Goal: Task Accomplishment & Management: Use online tool/utility

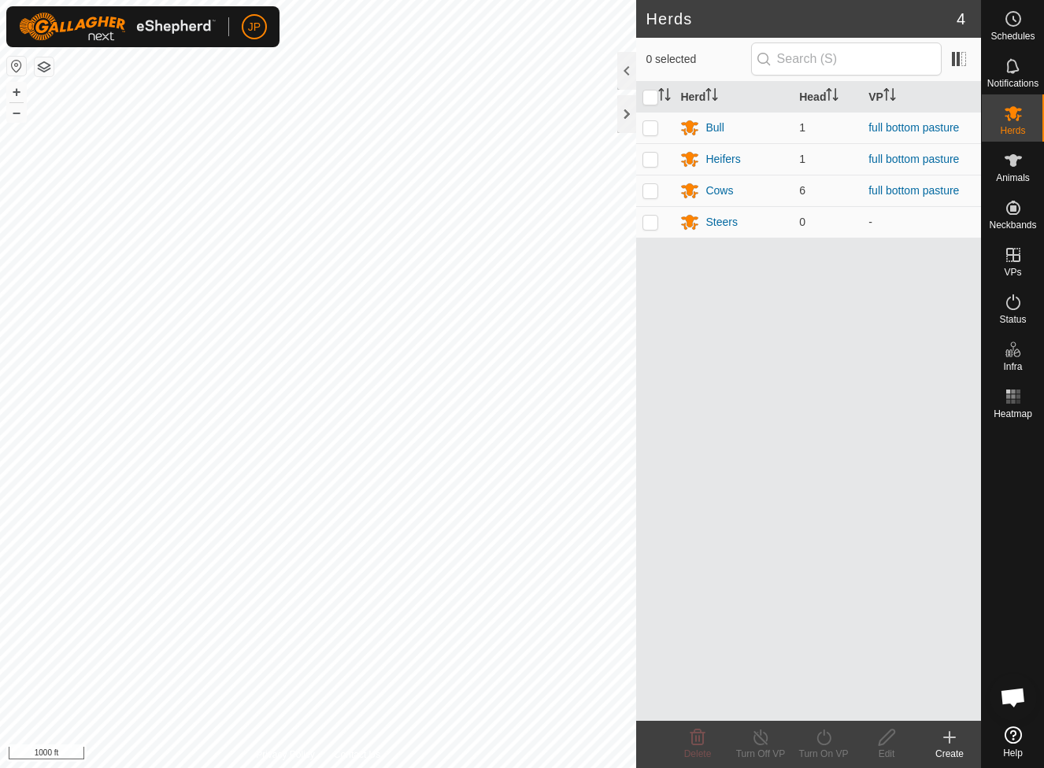
scroll to position [849, 0]
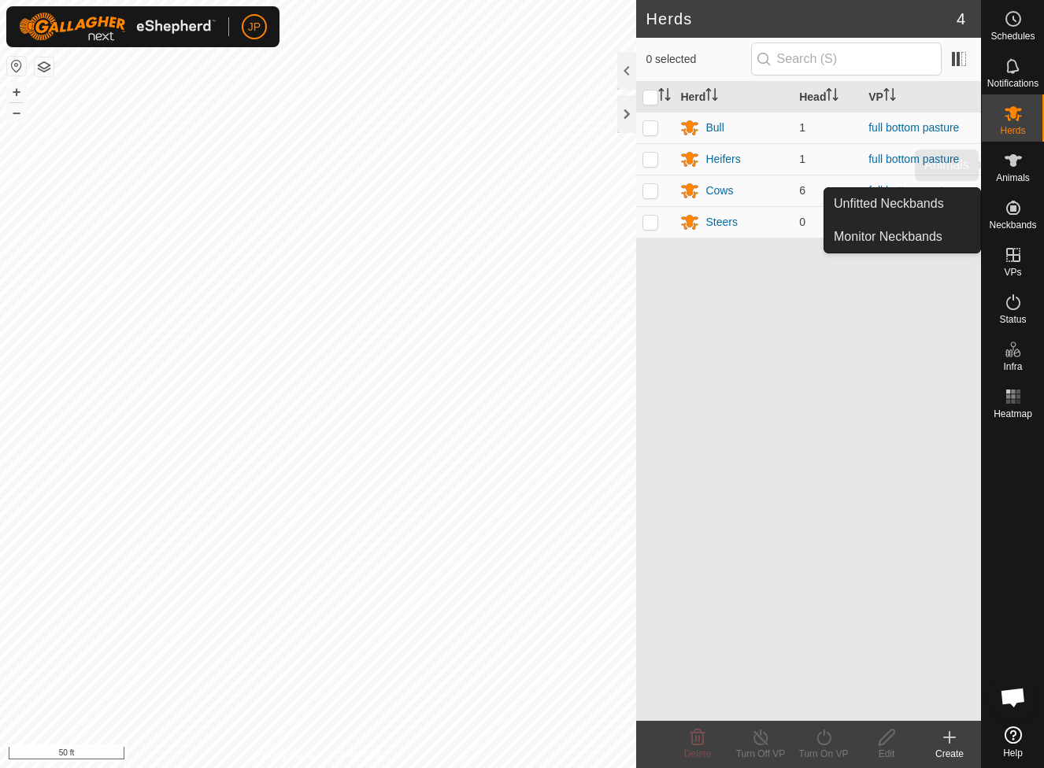
click at [1008, 174] on span "Animals" at bounding box center [1013, 177] width 34 height 9
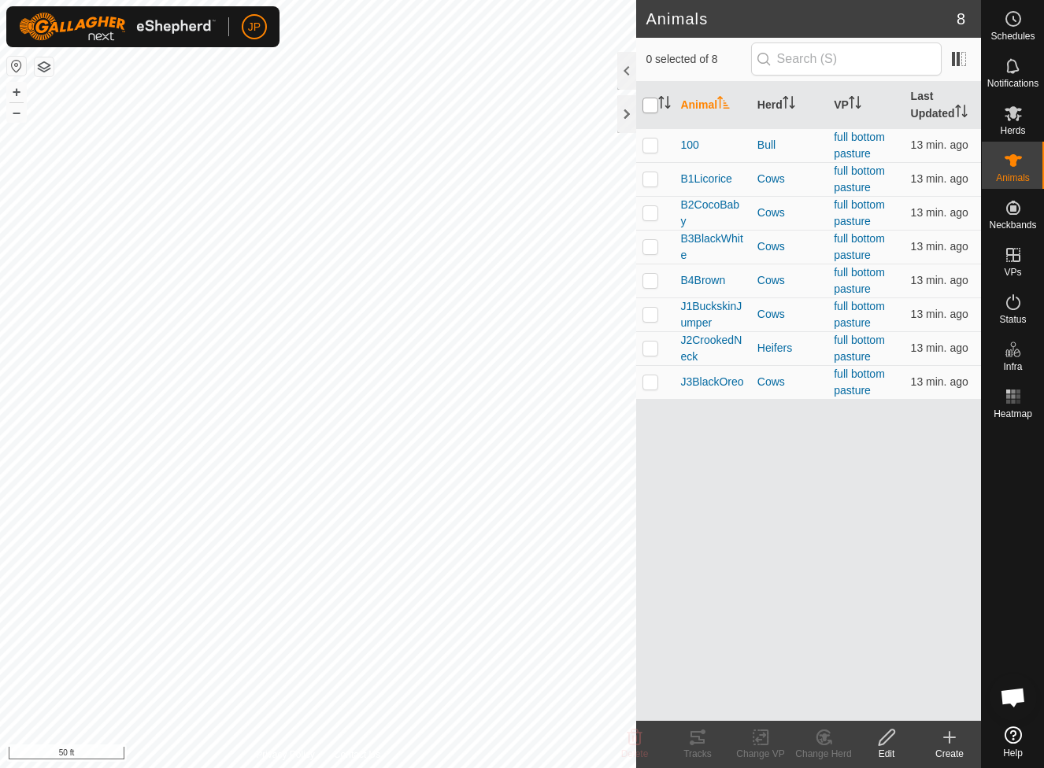
click at [652, 101] on input "checkbox" at bounding box center [650, 106] width 16 height 16
checkbox input "true"
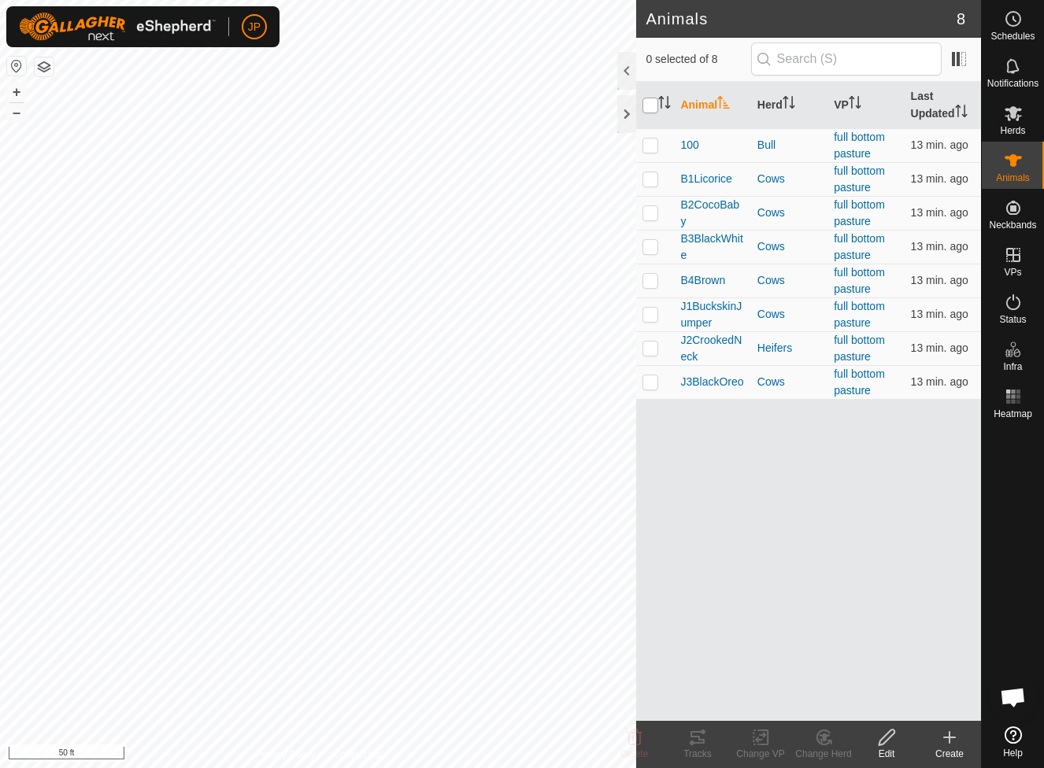
checkbox input "true"
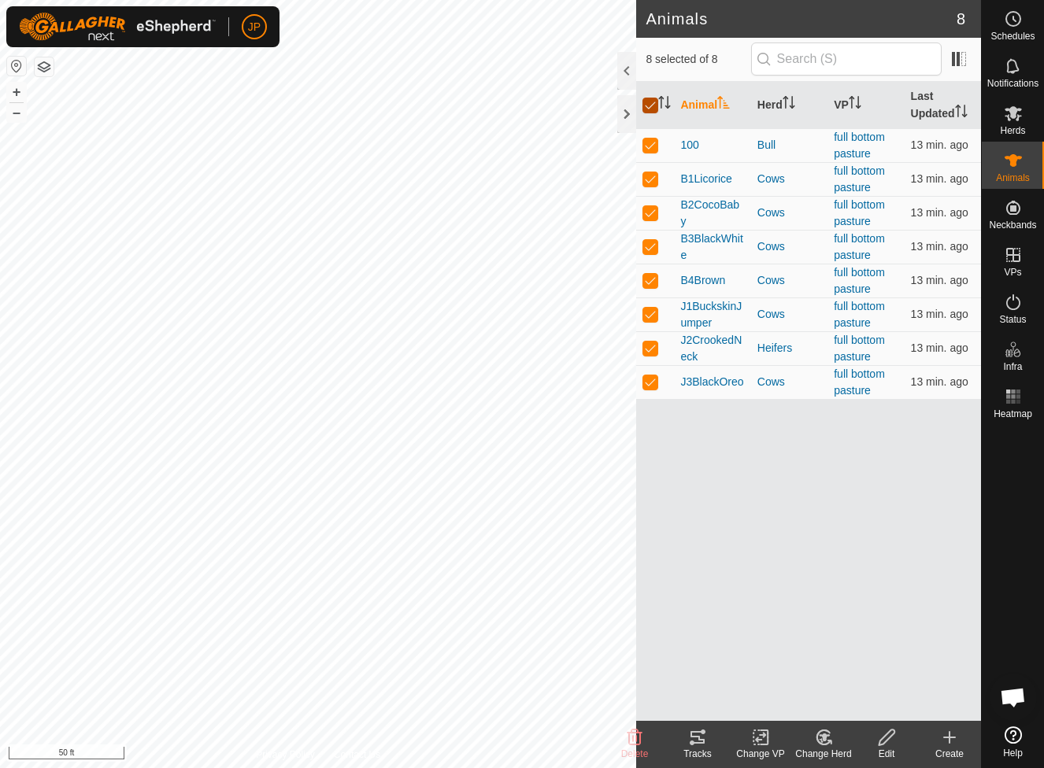
click at [652, 102] on input "checkbox" at bounding box center [650, 106] width 16 height 16
checkbox input "false"
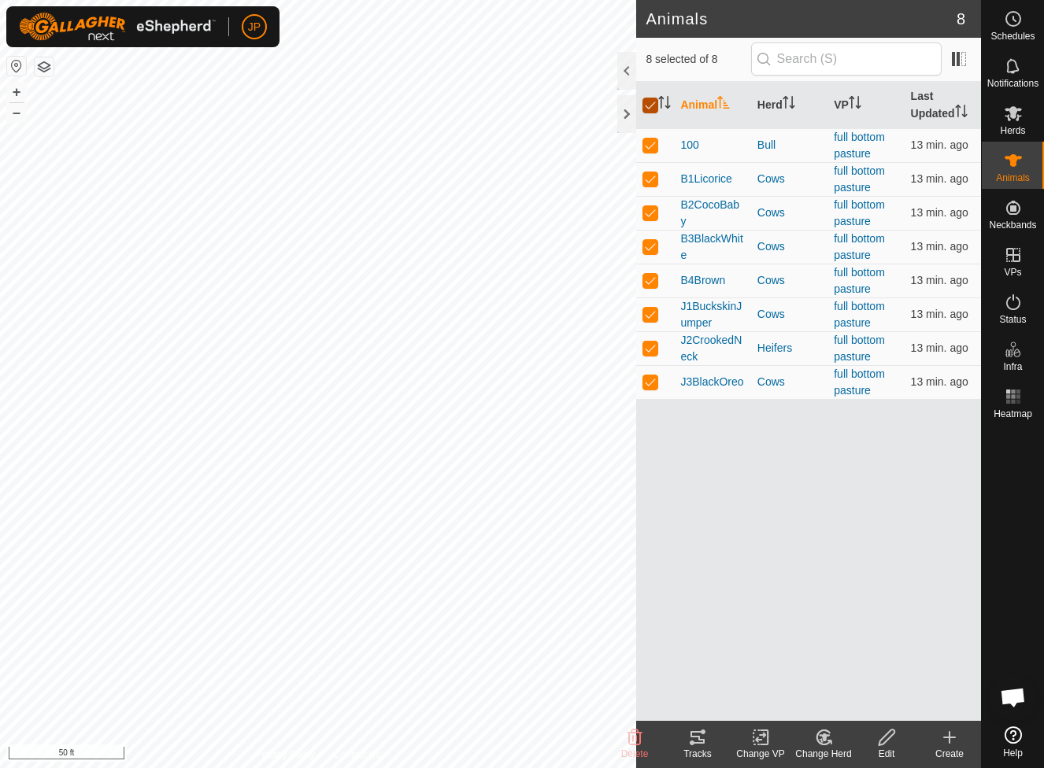
checkbox input "false"
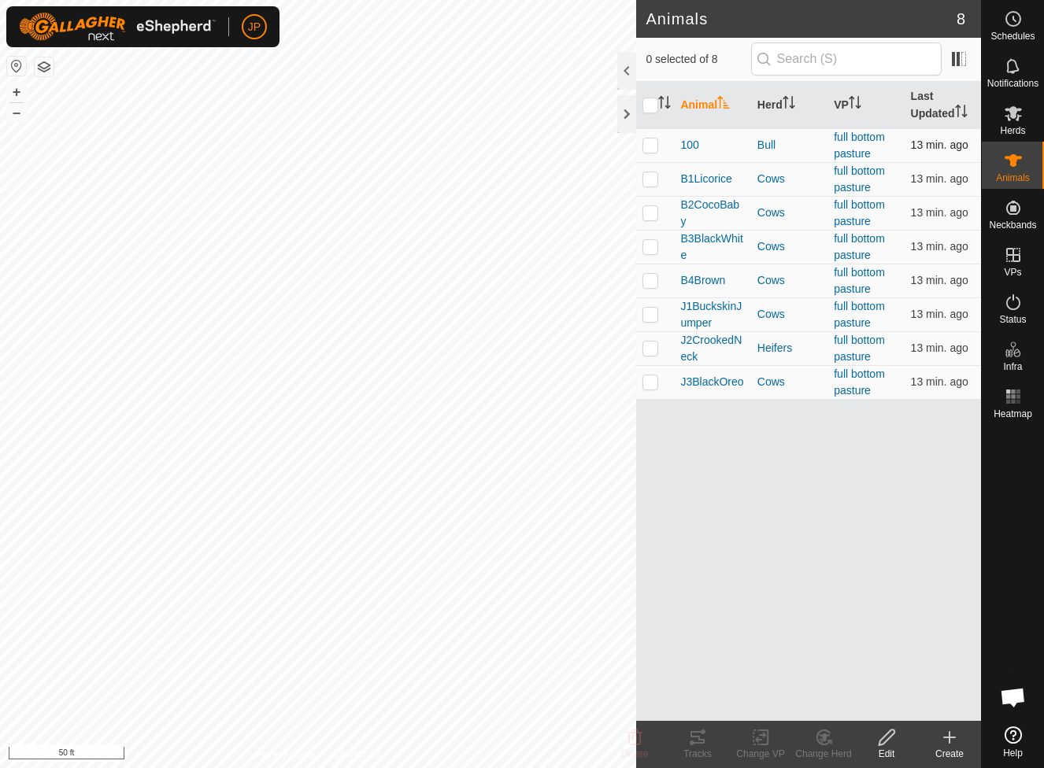
click at [649, 139] on p-checkbox at bounding box center [650, 145] width 16 height 13
click at [704, 736] on icon at bounding box center [697, 737] width 19 height 19
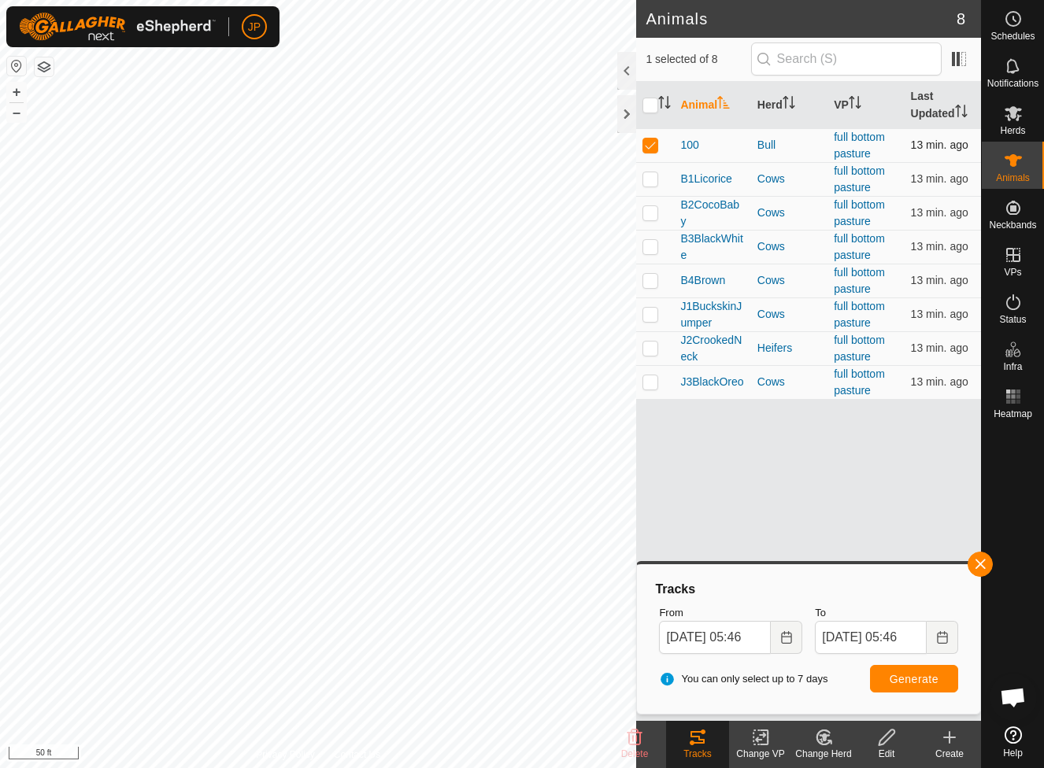
click at [655, 150] on p-checkbox at bounding box center [650, 145] width 16 height 13
checkbox input "false"
click at [652, 177] on p-checkbox at bounding box center [650, 178] width 16 height 13
click at [926, 682] on span "Generate" at bounding box center [913, 679] width 49 height 13
click at [651, 178] on p-checkbox at bounding box center [650, 178] width 16 height 13
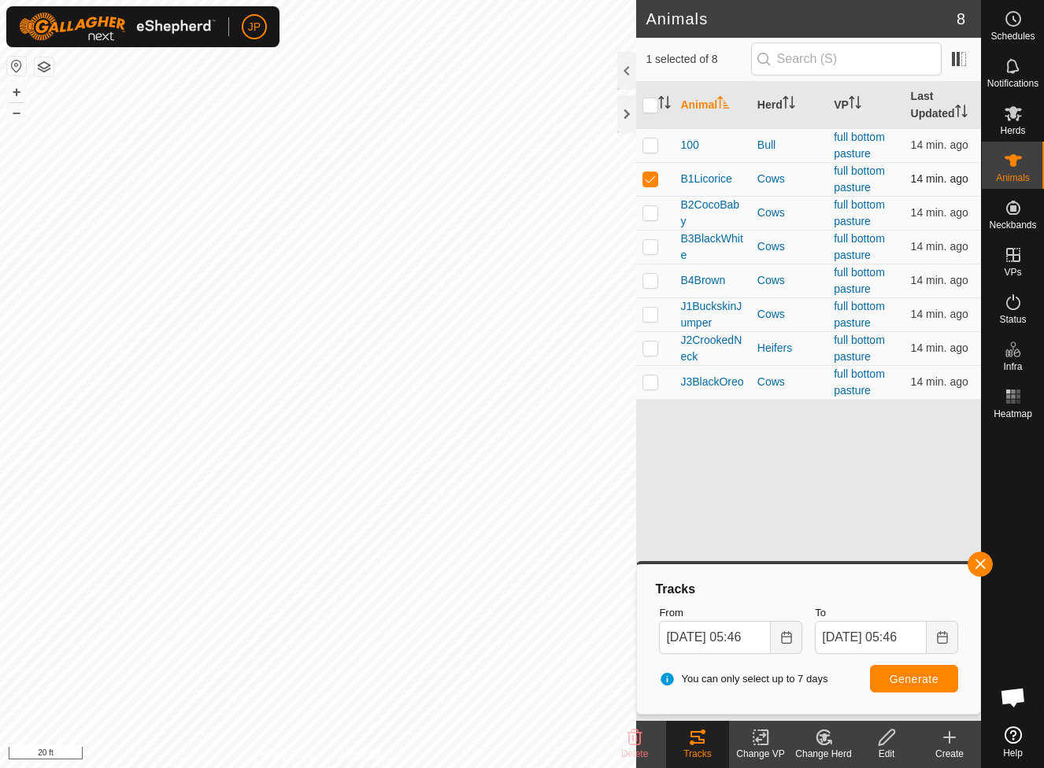
checkbox input "false"
click at [651, 219] on p-checkbox at bounding box center [650, 212] width 16 height 13
click at [919, 673] on span "Generate" at bounding box center [913, 679] width 49 height 13
click at [647, 218] on p-checkbox at bounding box center [650, 212] width 16 height 13
checkbox input "false"
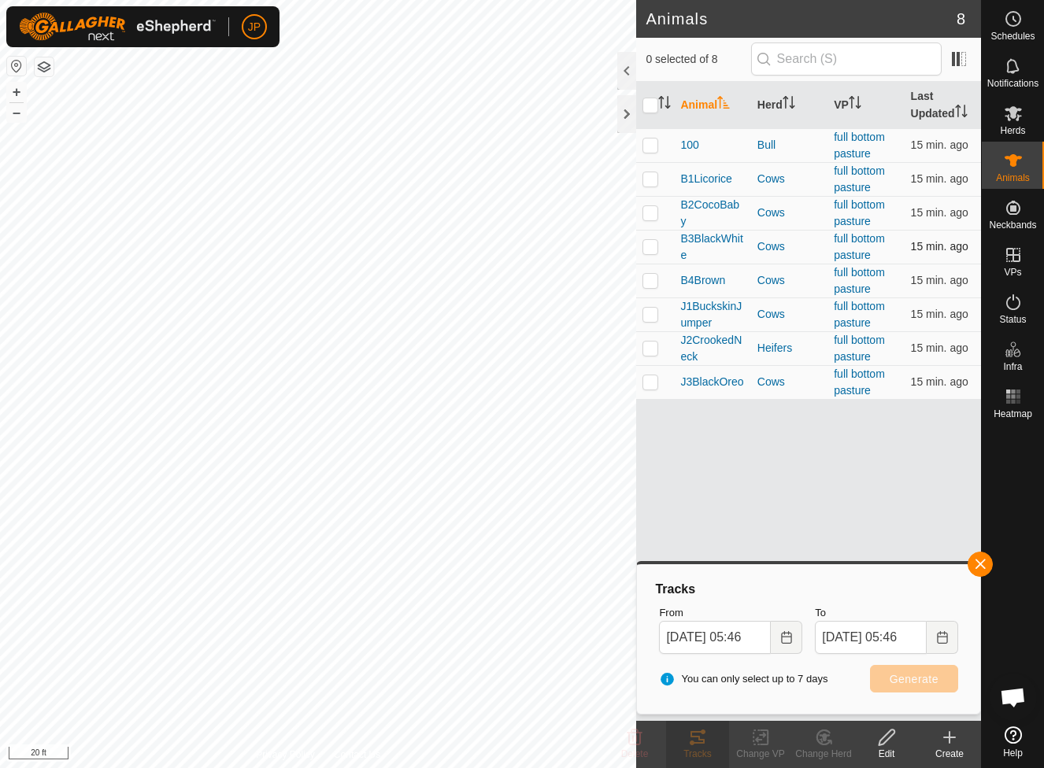
click at [649, 251] on p-checkbox at bounding box center [650, 246] width 16 height 13
checkbox input "true"
click at [914, 675] on span "Generate" at bounding box center [913, 679] width 49 height 13
click at [785, 640] on icon "Choose Date" at bounding box center [786, 637] width 13 height 13
click at [909, 682] on span "Generate" at bounding box center [913, 679] width 49 height 13
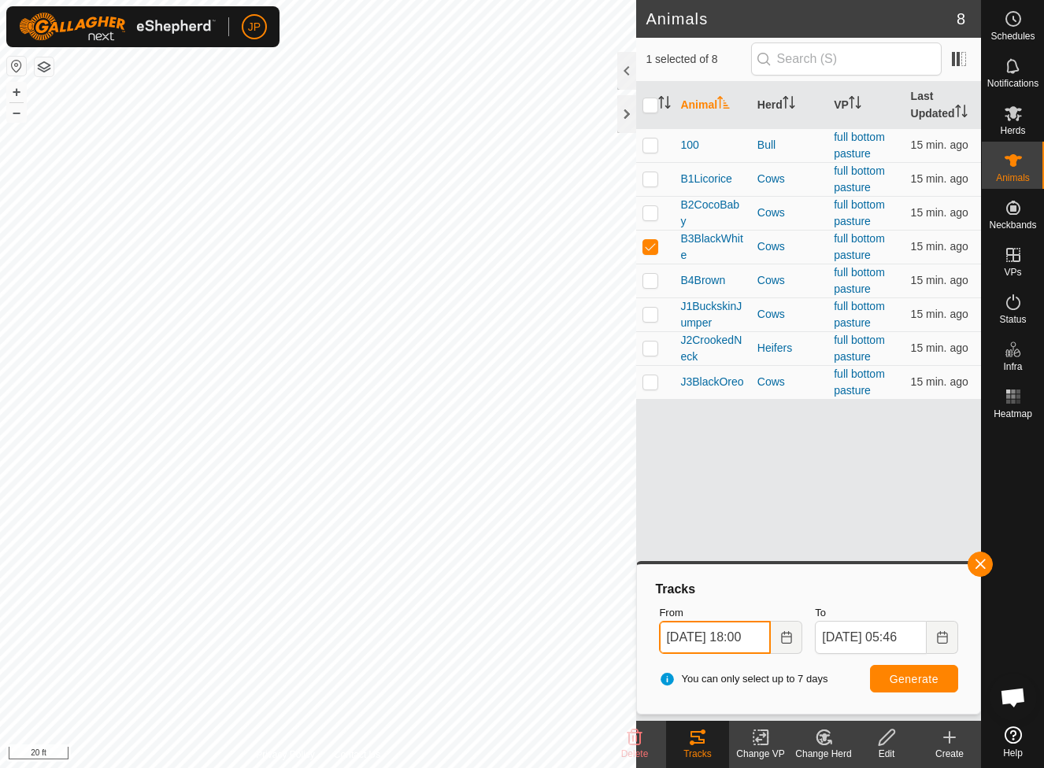
click at [756, 634] on input "[DATE] 18:00" at bounding box center [715, 637] width 112 height 33
type input "[DATE] 19:00"
click at [908, 686] on button "Generate" at bounding box center [914, 679] width 88 height 28
click at [656, 107] on input "checkbox" at bounding box center [650, 106] width 16 height 16
checkbox input "true"
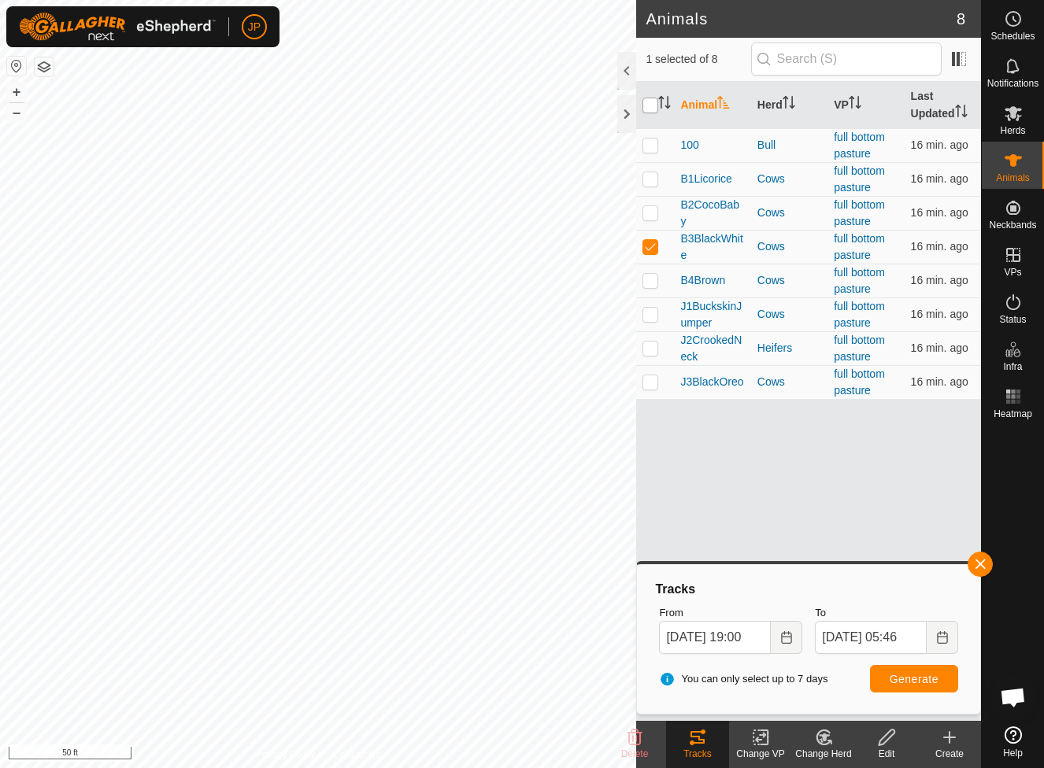
checkbox input "true"
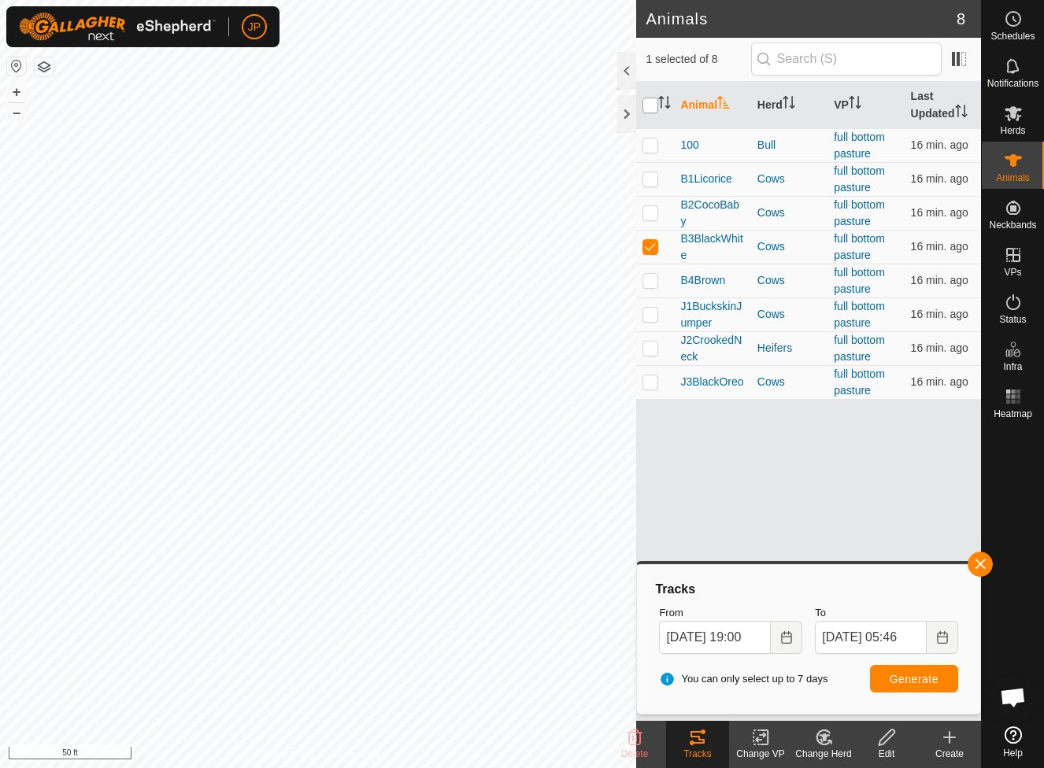
checkbox input "true"
click at [887, 679] on button "Generate" at bounding box center [914, 679] width 88 height 28
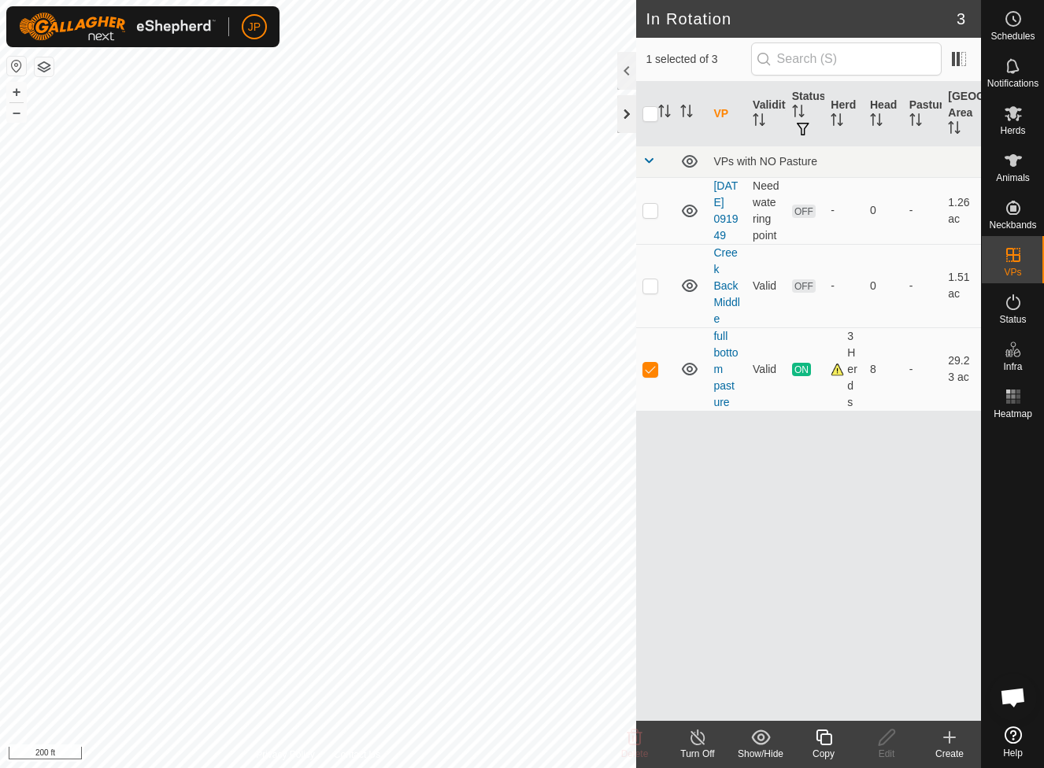
click at [629, 119] on div at bounding box center [626, 114] width 19 height 38
